Goal: Navigation & Orientation: Go to known website

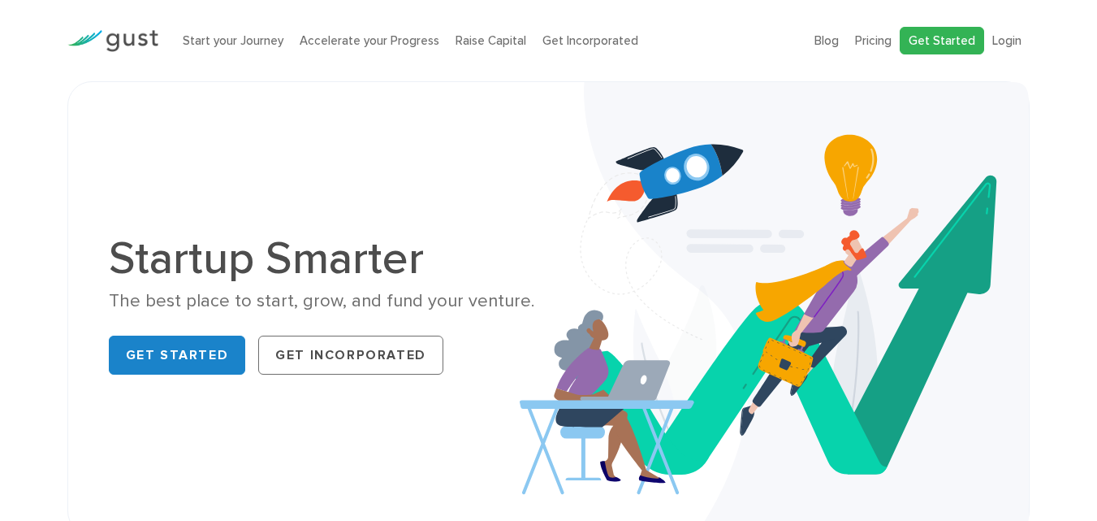
click at [932, 44] on link "Get Started" at bounding box center [942, 41] width 84 height 28
click at [828, 41] on link "Blog" at bounding box center [826, 40] width 24 height 15
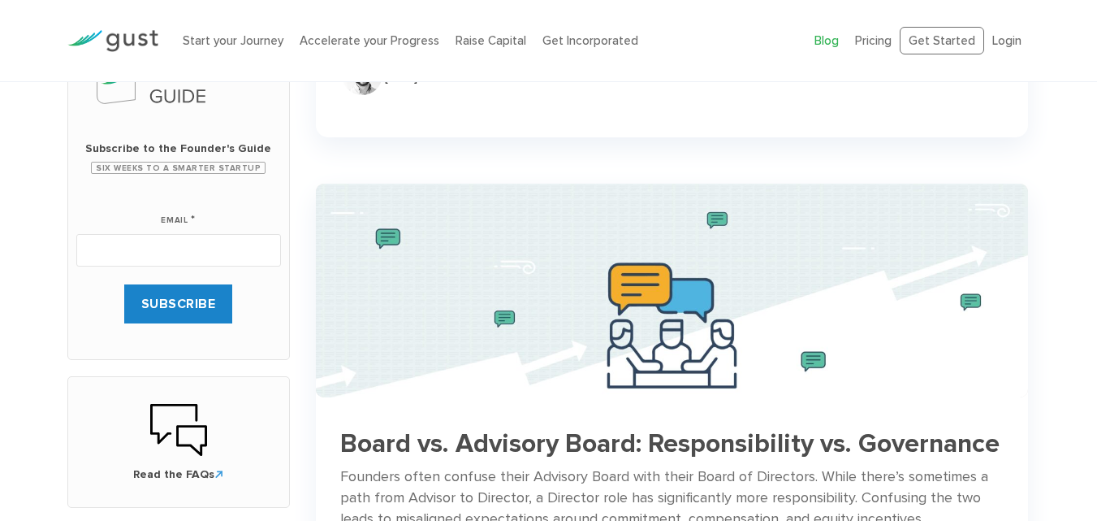
scroll to position [325, 0]
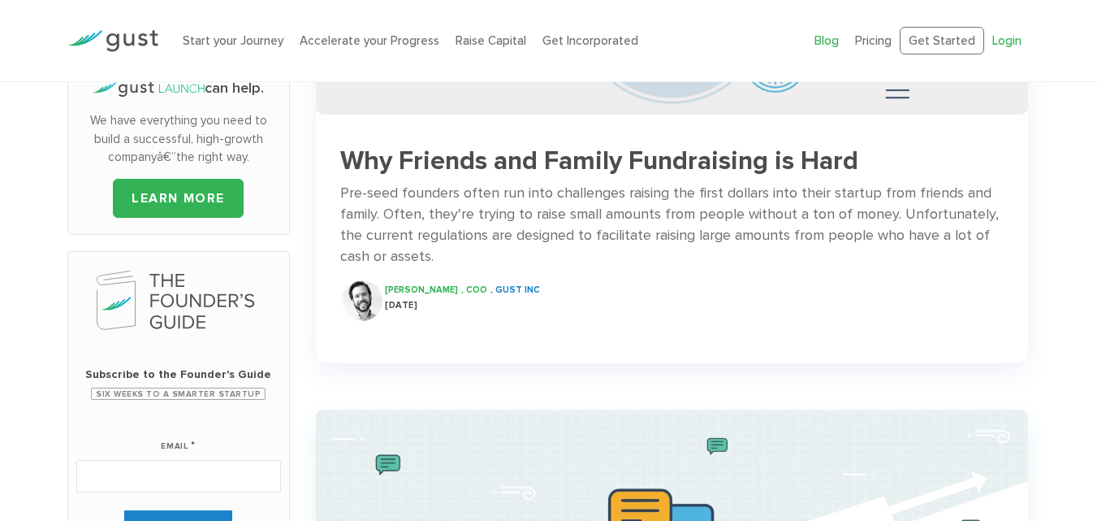
click at [1009, 40] on link "Login" at bounding box center [1006, 40] width 29 height 15
